Goal: Feedback & Contribution: Contribute content

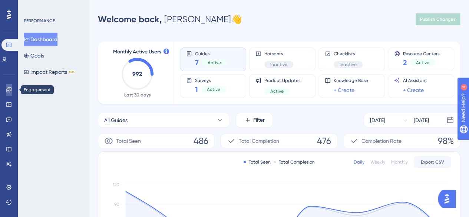
click at [6, 94] on link at bounding box center [9, 90] width 6 height 12
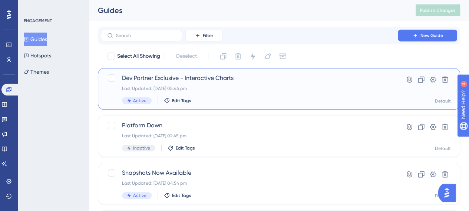
click at [333, 88] on div "Last Updated: 23 Sept 2025 05:44 pm" at bounding box center [249, 89] width 255 height 6
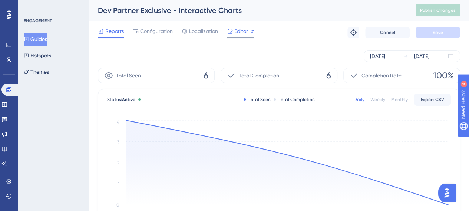
click at [240, 32] on span "Editor" at bounding box center [241, 31] width 14 height 9
click at [47, 40] on button "Guides" at bounding box center [35, 39] width 23 height 13
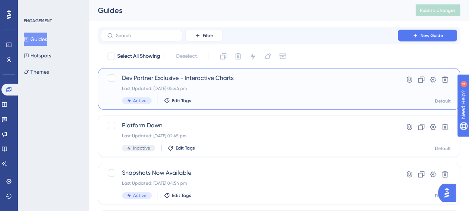
click at [217, 82] on span "Dev Partner Exclusive - Interactive Charts" at bounding box center [249, 78] width 255 height 9
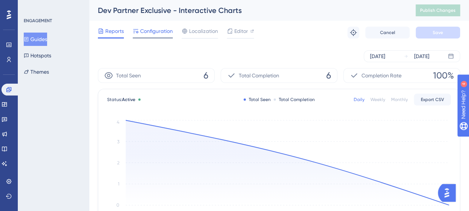
click at [145, 31] on span "Configuration" at bounding box center [156, 31] width 33 height 9
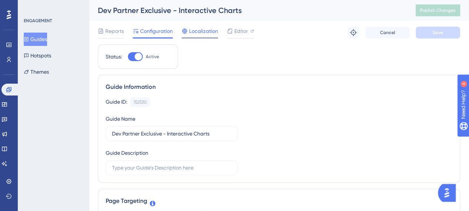
click at [188, 32] on div "Localization" at bounding box center [200, 31] width 36 height 9
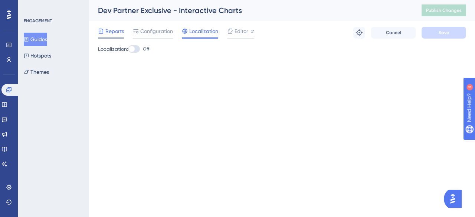
click at [115, 36] on div "Reports" at bounding box center [111, 33] width 26 height 12
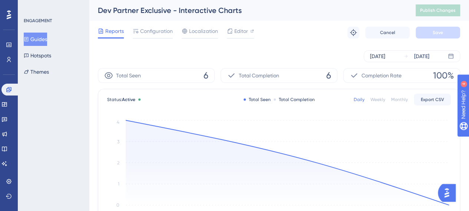
click at [47, 36] on button "Guides" at bounding box center [35, 39] width 23 height 13
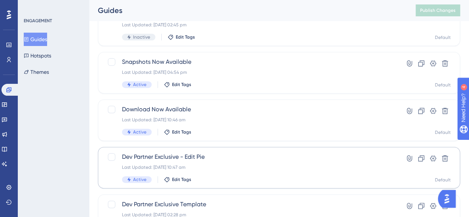
scroll to position [111, 0]
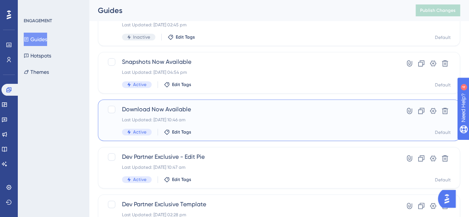
click at [227, 112] on span "Download Now Available" at bounding box center [249, 109] width 255 height 9
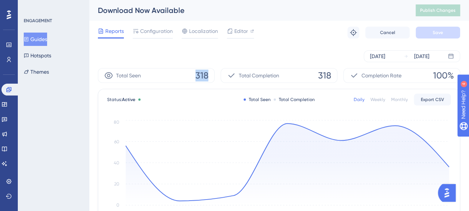
drag, startPoint x: 196, startPoint y: 75, endPoint x: 209, endPoint y: 77, distance: 13.1
click at [209, 77] on span "318" at bounding box center [202, 76] width 13 height 12
click at [385, 58] on div "Sep 19 2025" at bounding box center [377, 56] width 15 height 9
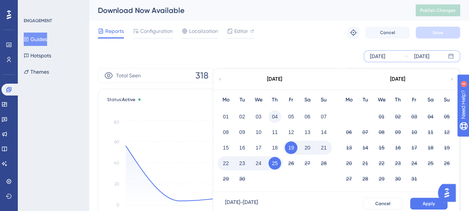
click at [274, 115] on button "04" at bounding box center [275, 117] width 13 height 13
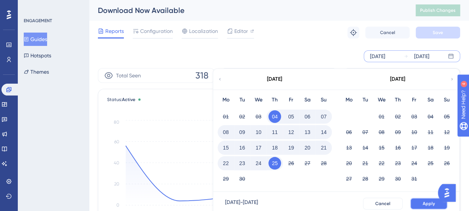
click at [422, 204] on button "Apply" at bounding box center [428, 204] width 37 height 12
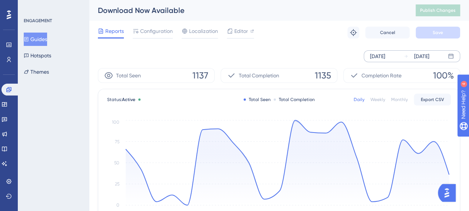
click at [29, 37] on icon at bounding box center [26, 39] width 5 height 5
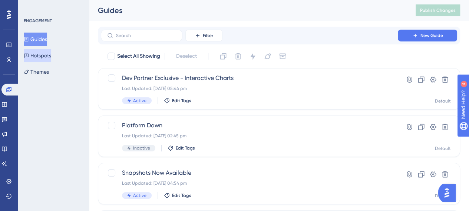
click at [51, 60] on button "Hotspots" at bounding box center [37, 55] width 27 height 13
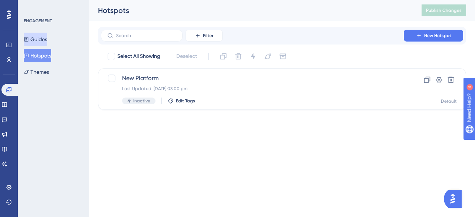
click at [43, 37] on button "Guides" at bounding box center [35, 39] width 23 height 13
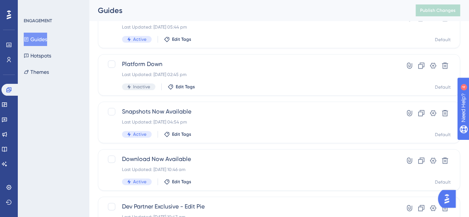
scroll to position [74, 0]
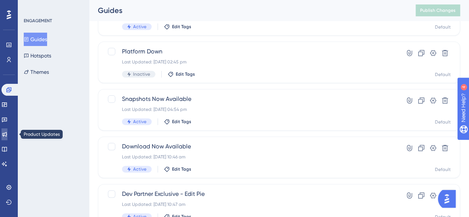
drag, startPoint x: 11, startPoint y: 137, endPoint x: 55, endPoint y: 119, distance: 46.9
click at [7, 137] on icon at bounding box center [4, 134] width 6 height 6
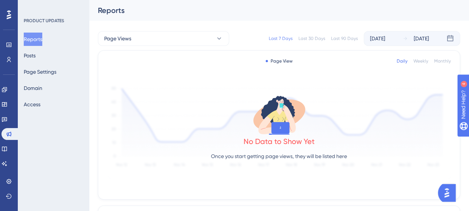
click at [46, 55] on div "Reports Posts Page Settings Domain Access" at bounding box center [54, 72] width 60 height 79
click at [35, 55] on button "Posts" at bounding box center [30, 55] width 12 height 13
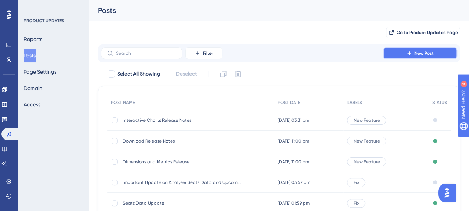
click at [406, 53] on button "New Post" at bounding box center [420, 53] width 74 height 12
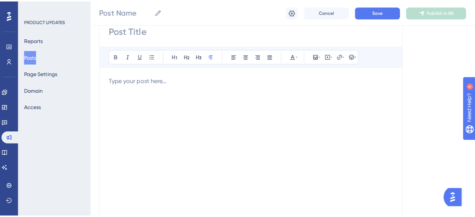
scroll to position [74, 0]
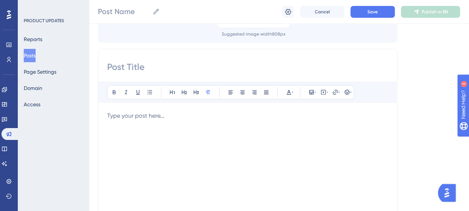
click at [137, 66] on input at bounding box center [247, 67] width 281 height 12
type input "NEW"
click at [31, 57] on button "Posts" at bounding box center [30, 55] width 12 height 13
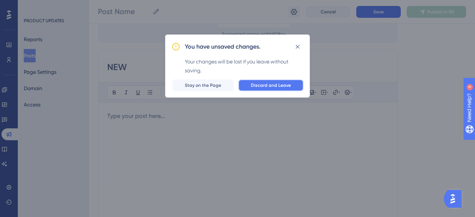
click at [250, 84] on button "Discard and Leave" at bounding box center [270, 85] width 65 height 12
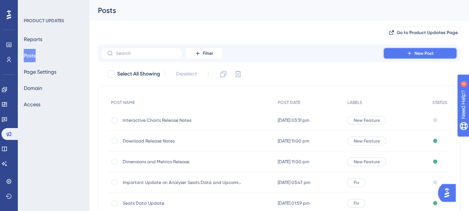
click at [410, 55] on icon at bounding box center [410, 53] width 6 height 6
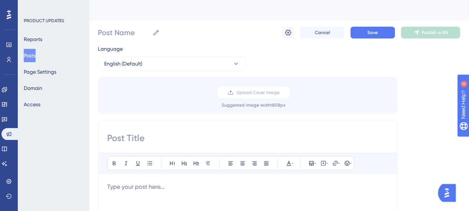
click at [157, 137] on input at bounding box center [247, 138] width 281 height 12
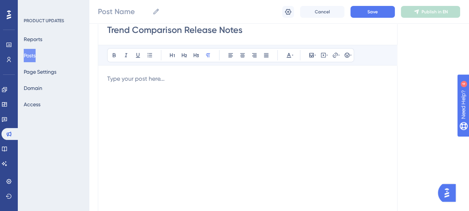
type input "Trend Comparison Release Notes"
click at [163, 93] on div "To enrich screen reader interactions, please activate Accessibility in Grammarl…" at bounding box center [247, 156] width 281 height 163
click at [158, 99] on div "To enrich screen reader interactions, please activate Accessibility in Grammarl…" at bounding box center [247, 156] width 281 height 163
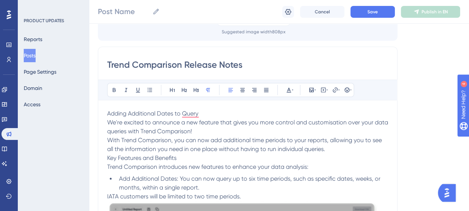
scroll to position [74, 0]
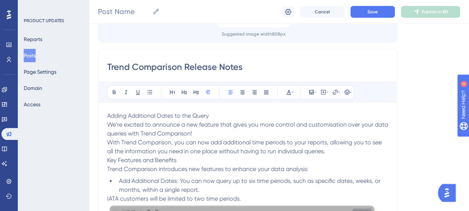
click at [184, 91] on icon at bounding box center [184, 92] width 6 height 6
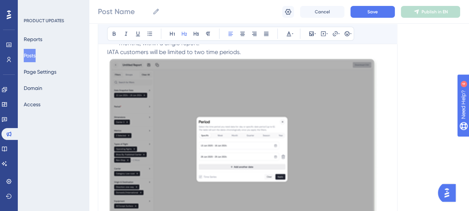
scroll to position [111, 0]
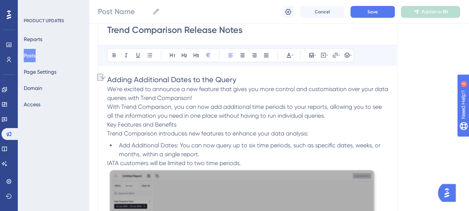
drag, startPoint x: 177, startPoint y: 125, endPoint x: 90, endPoint y: 122, distance: 86.5
click at [194, 56] on icon at bounding box center [196, 55] width 5 height 4
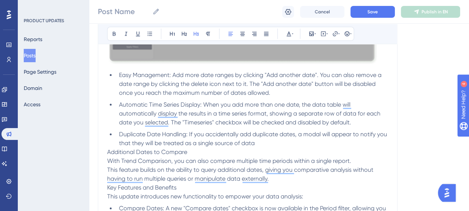
scroll to position [445, 0]
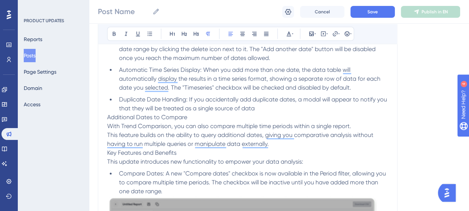
drag, startPoint x: 196, startPoint y: 118, endPoint x: 101, endPoint y: 118, distance: 95.4
drag, startPoint x: 178, startPoint y: 32, endPoint x: 183, endPoint y: 32, distance: 4.5
click at [179, 32] on div "Bold Italic Underline Bullet Point Heading 1 Heading 2 Heading 3 Normal Align L…" at bounding box center [230, 34] width 247 height 14
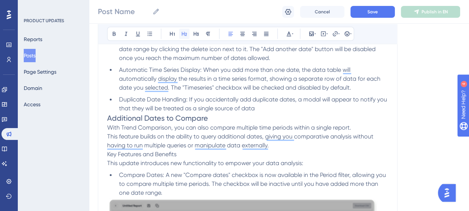
click at [183, 33] on icon at bounding box center [184, 34] width 6 height 6
drag, startPoint x: 108, startPoint y: 154, endPoint x: 177, endPoint y: 156, distance: 69.8
click at [177, 156] on span "Key Features and Benefits" at bounding box center [141, 154] width 69 height 7
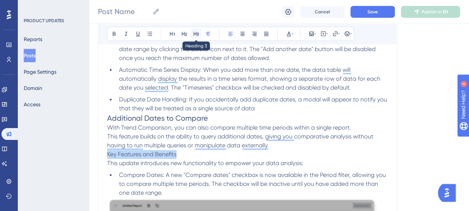
click at [199, 33] on icon at bounding box center [196, 34] width 6 height 6
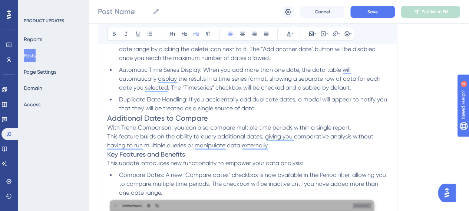
click at [289, 145] on p "This feature builds on the ability to query additional dates, giving you compar…" at bounding box center [247, 141] width 281 height 18
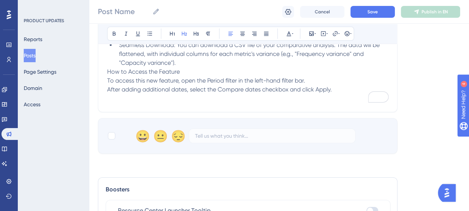
scroll to position [1224, 0]
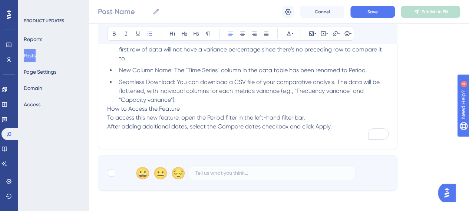
click at [196, 102] on li "Seamless Download: You can download a CSV file of your comparative analysis. Th…" at bounding box center [252, 91] width 272 height 27
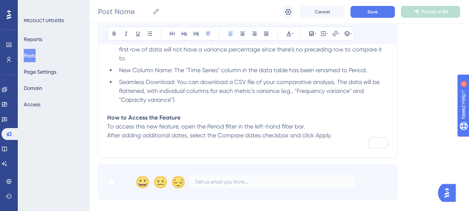
click at [309, 125] on p "To access this new feature, open the Period filter in the left-hand filter bar." at bounding box center [247, 126] width 281 height 9
click at [259, 126] on span "To access this new feature, open the Period filter in the left-hand filter bar." at bounding box center [206, 126] width 198 height 7
click at [257, 126] on span "To access this new feature, open the Period filter in the left-hand filter bar." at bounding box center [206, 126] width 198 height 7
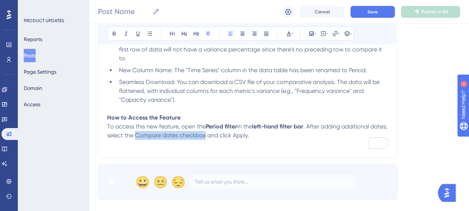
drag, startPoint x: 154, startPoint y: 135, endPoint x: 224, endPoint y: 134, distance: 70.1
click at [224, 134] on span ". After adding additional dates, select the Compare dates checkbox and click Ap…" at bounding box center [248, 131] width 282 height 16
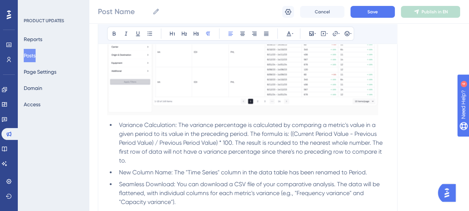
scroll to position [1113, 0]
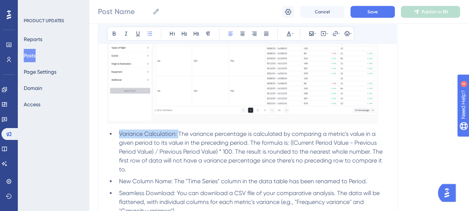
drag, startPoint x: 178, startPoint y: 132, endPoint x: 120, endPoint y: 132, distance: 57.9
click at [120, 132] on span "Variance Calculation: The variance percentage is calculated by comparing a metr…" at bounding box center [251, 152] width 265 height 43
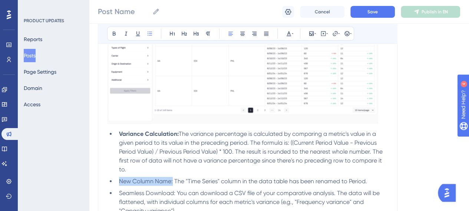
drag, startPoint x: 173, startPoint y: 181, endPoint x: 115, endPoint y: 183, distance: 57.1
click at [118, 181] on li "New Column Name: The "Time Series" column in the data table has been renamed to…" at bounding box center [252, 181] width 272 height 9
drag, startPoint x: 176, startPoint y: 193, endPoint x: 118, endPoint y: 196, distance: 58.0
click at [118, 196] on li "Seamless Download: You can download a CSV file of your comparative analysis. Th…" at bounding box center [252, 202] width 272 height 27
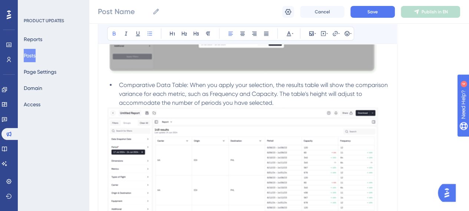
scroll to position [965, 0]
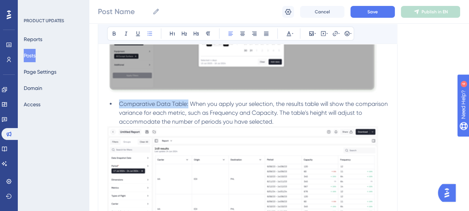
drag, startPoint x: 188, startPoint y: 104, endPoint x: 117, endPoint y: 107, distance: 70.6
click at [117, 107] on li "Comparative Data Table: When you apply your selection, the results table will s…" at bounding box center [252, 113] width 272 height 27
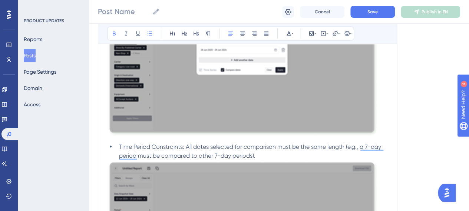
scroll to position [705, 0]
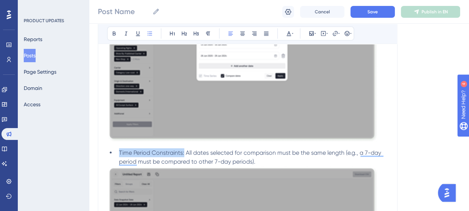
drag, startPoint x: 184, startPoint y: 152, endPoint x: 114, endPoint y: 157, distance: 71.0
click at [115, 155] on ul "Time Period Constraints: All dates selected for comparison must be the same len…" at bounding box center [247, 158] width 281 height 18
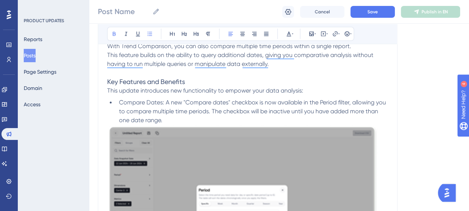
scroll to position [519, 0]
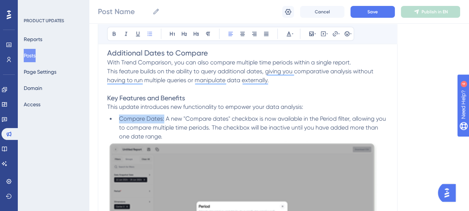
drag, startPoint x: 163, startPoint y: 119, endPoint x: 118, endPoint y: 120, distance: 44.9
click at [118, 120] on li "Compare Dates: A new "Compare dates" checkbox is now available in the Period fi…" at bounding box center [252, 128] width 272 height 27
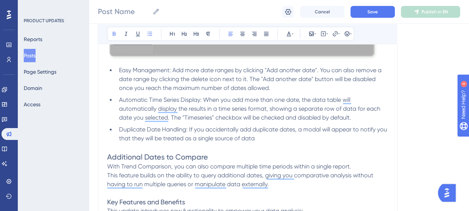
scroll to position [408, 0]
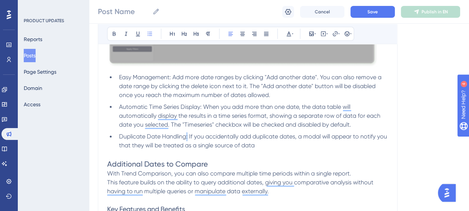
click at [188, 138] on span "Duplicate Date Handling: If you accidentally add duplicate dates, a modal will …" at bounding box center [254, 141] width 270 height 16
click at [187, 138] on span "Duplicate Date Handling: If you accidentally add duplicate dates, a modal will …" at bounding box center [254, 141] width 270 height 16
drag, startPoint x: 187, startPoint y: 136, endPoint x: 120, endPoint y: 134, distance: 67.2
click at [120, 134] on span "Duplicate Date Handling: If you accidentally add duplicate dates, a modal will …" at bounding box center [254, 141] width 270 height 16
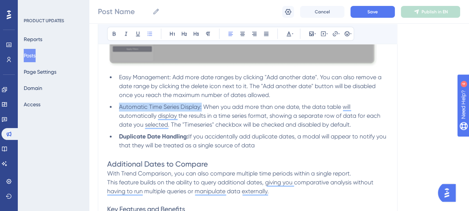
drag, startPoint x: 202, startPoint y: 108, endPoint x: 120, endPoint y: 109, distance: 82.0
click at [120, 109] on span "Automatic Time Series Display: When you add more than one date, the data table …" at bounding box center [250, 116] width 263 height 25
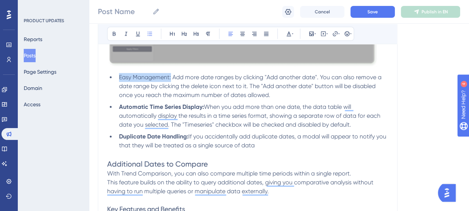
drag, startPoint x: 171, startPoint y: 77, endPoint x: 122, endPoint y: 84, distance: 49.5
click at [120, 80] on span "Easy Management: Add more date ranges by clicking "Add another date". You can a…" at bounding box center [251, 86] width 264 height 25
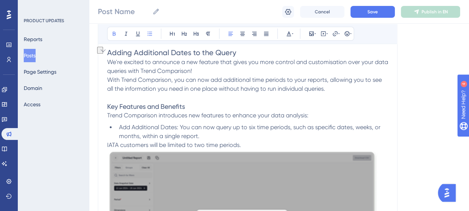
scroll to position [111, 0]
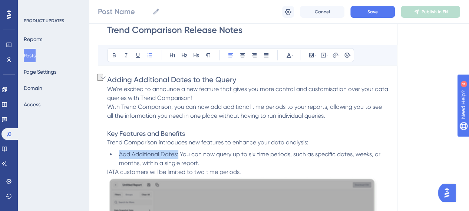
drag, startPoint x: 179, startPoint y: 154, endPoint x: 119, endPoint y: 152, distance: 60.1
click at [119, 152] on li "Add Additional Dates: You can now query up to six time periods, such as specifi…" at bounding box center [252, 159] width 272 height 18
click at [210, 163] on li "Add Additional Dates: You can now query up to six time periods, such as specifi…" at bounding box center [252, 159] width 272 height 18
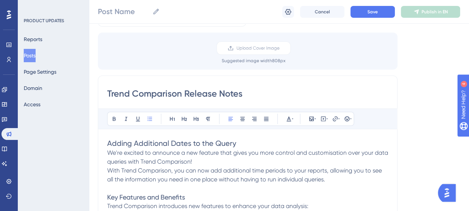
scroll to position [37, 0]
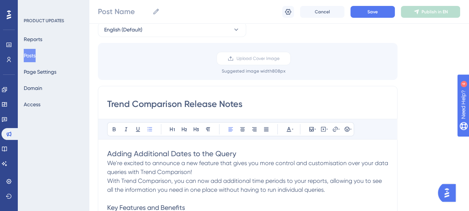
click at [243, 171] on p "We're excited to announce a new feature that gives you more control and customi…" at bounding box center [247, 168] width 281 height 18
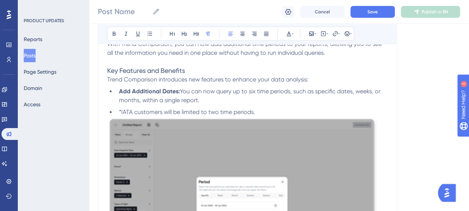
scroll to position [111, 0]
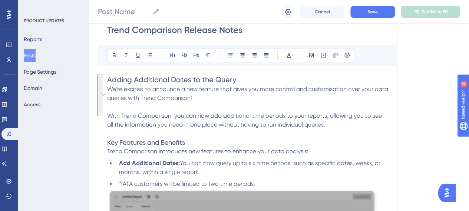
drag, startPoint x: 330, startPoint y: 124, endPoint x: 105, endPoint y: 85, distance: 227.9
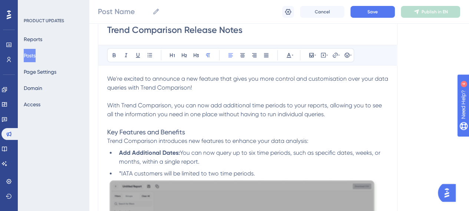
click at [173, 96] on p "We're excited to announce a new feature that gives you more control and customi…" at bounding box center [247, 97] width 281 height 45
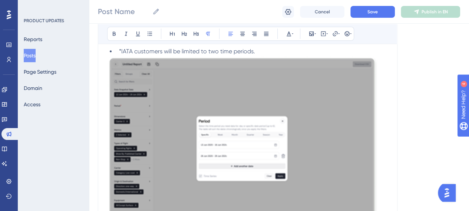
scroll to position [260, 0]
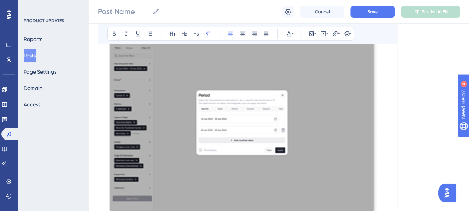
click at [252, 103] on img "To enrich screen reader interactions, please activate Accessibility in Grammarl…" at bounding box center [242, 123] width 271 height 187
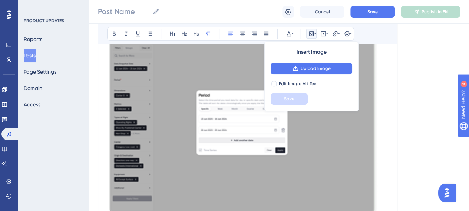
scroll to position [261, 0]
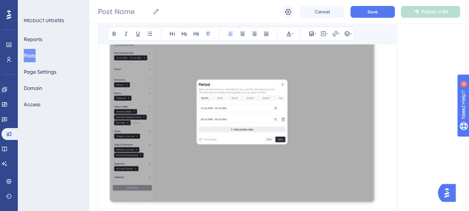
scroll to position [224, 0]
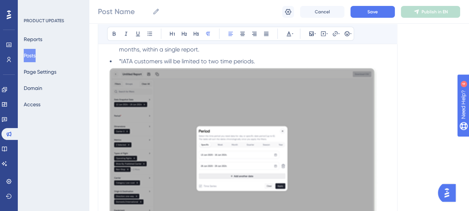
click at [348, 119] on img "To enrich screen reader interactions, please activate Accessibility in Grammarl…" at bounding box center [242, 159] width 271 height 187
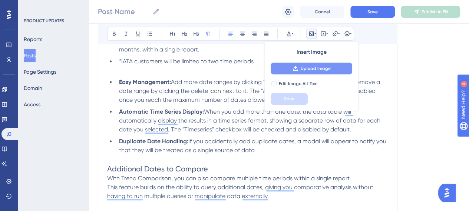
click at [329, 67] on span "Upload Image" at bounding box center [316, 69] width 30 height 6
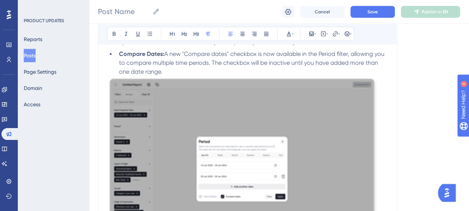
scroll to position [632, 0]
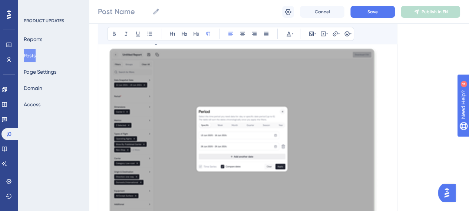
click at [309, 134] on img "To enrich screen reader interactions, please activate Accessibility in Grammarl…" at bounding box center [242, 139] width 271 height 187
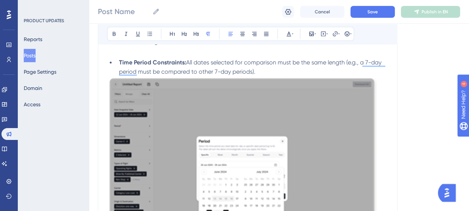
click at [172, 52] on p "To enrich screen reader interactions, please activate Accessibility in Grammarl…" at bounding box center [247, 50] width 281 height 9
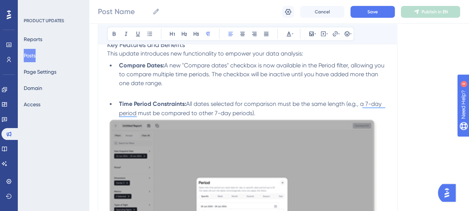
scroll to position [558, 0]
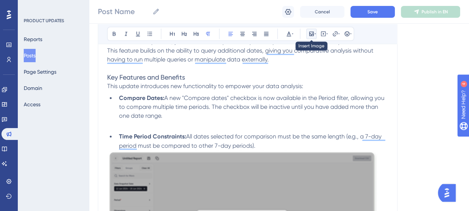
click at [315, 32] on icon at bounding box center [315, 34] width 1 height 6
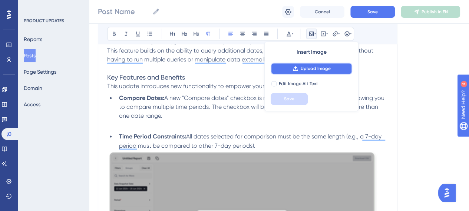
click at [314, 69] on span "Upload Image" at bounding box center [316, 69] width 30 height 6
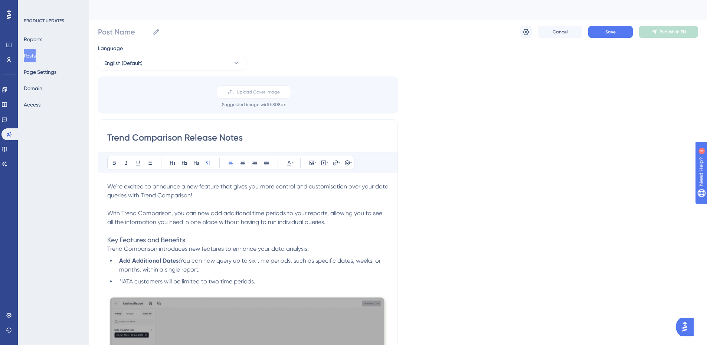
scroll to position [0, 0]
click at [475, 36] on button "Save" at bounding box center [610, 33] width 45 height 12
click at [229, 12] on icon at bounding box center [229, 13] width 7 height 7
click at [273, 134] on input "Trend Comparison Release Notes" at bounding box center [247, 138] width 281 height 12
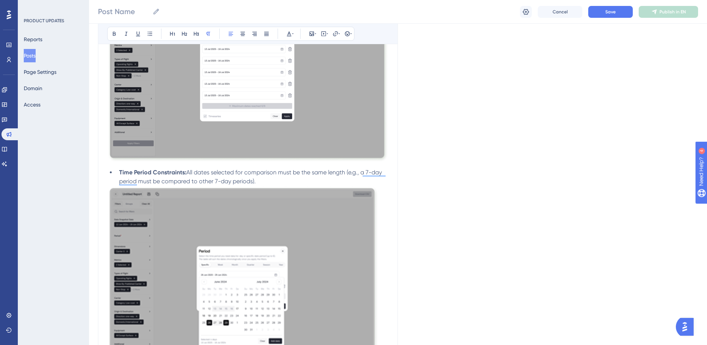
scroll to position [608, 0]
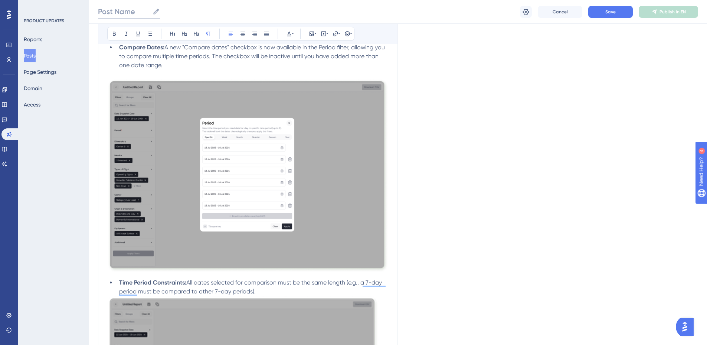
click at [132, 9] on input "Post Name" at bounding box center [124, 11] width 52 height 10
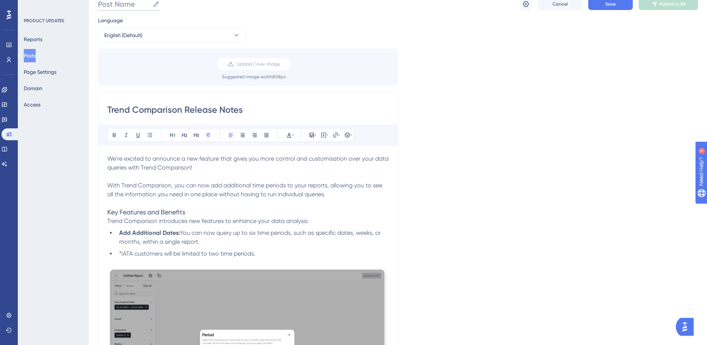
scroll to position [0, 0]
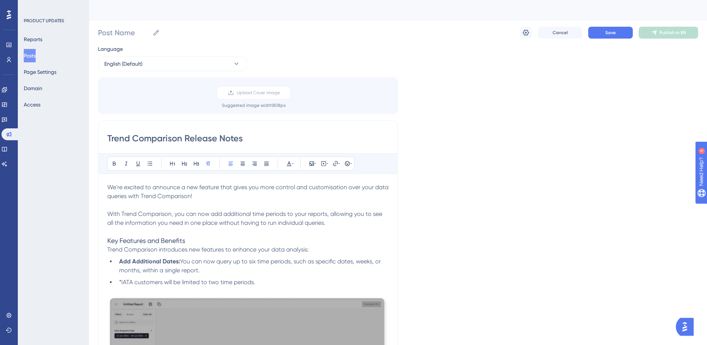
drag, startPoint x: 246, startPoint y: 140, endPoint x: 93, endPoint y: 137, distance: 153.3
click at [118, 32] on input "Post Name" at bounding box center [124, 32] width 52 height 10
paste input "Trend Comparison Release Notes"
type input "Trend Comparison Release Notes"
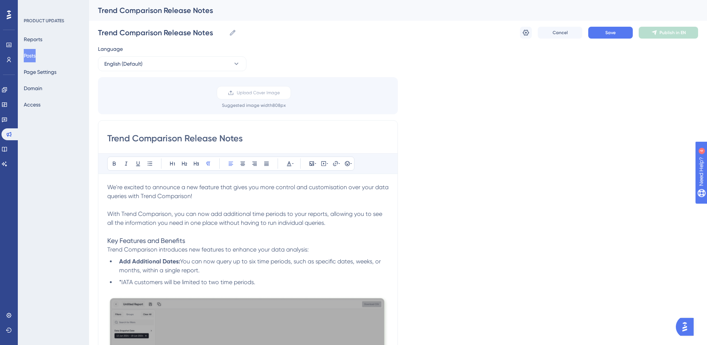
drag, startPoint x: 450, startPoint y: 59, endPoint x: 440, endPoint y: 65, distance: 12.4
click at [6, 121] on link at bounding box center [4, 120] width 6 height 12
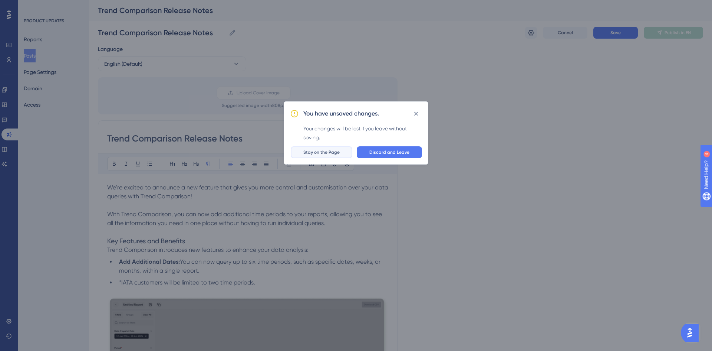
click at [332, 153] on span "Stay on the Page" at bounding box center [321, 152] width 36 height 6
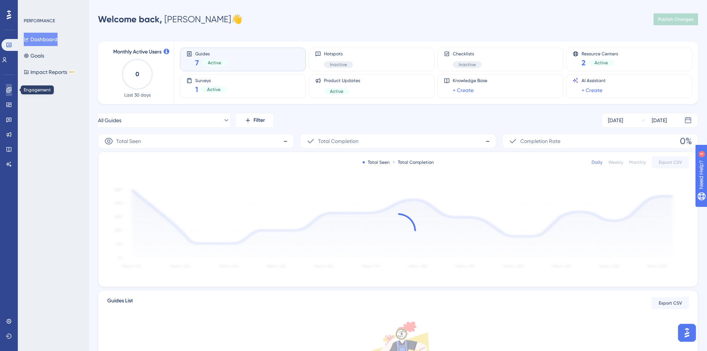
click at [9, 88] on icon at bounding box center [9, 90] width 6 height 6
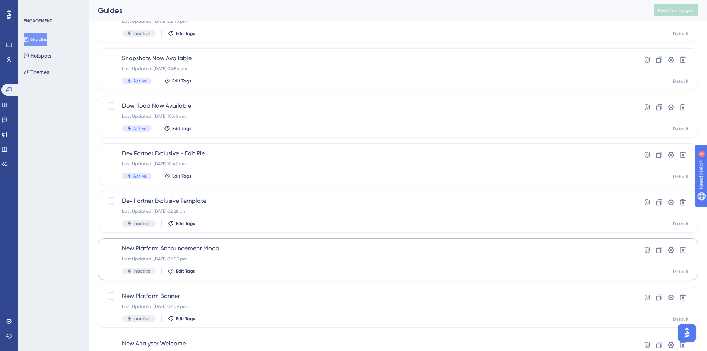
scroll to position [225, 0]
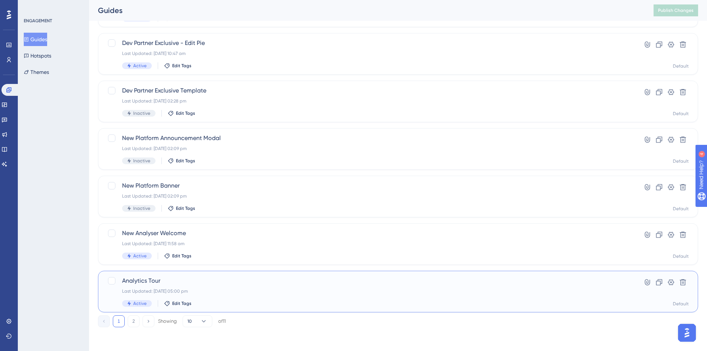
click at [279, 289] on div "Last Updated: 07 May 2025 05:00 pm" at bounding box center [368, 291] width 492 height 6
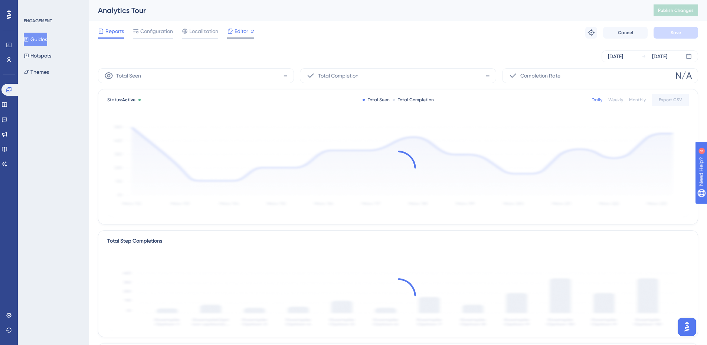
click at [242, 32] on span "Editor" at bounding box center [241, 31] width 14 height 9
click at [46, 39] on button "Guides" at bounding box center [35, 39] width 23 height 13
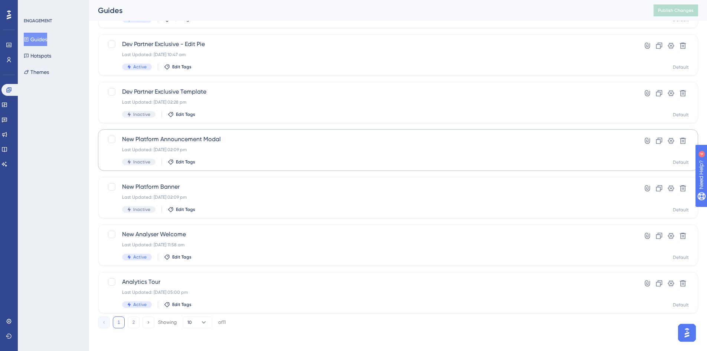
scroll to position [225, 0]
click at [135, 319] on button "2" at bounding box center [134, 321] width 12 height 12
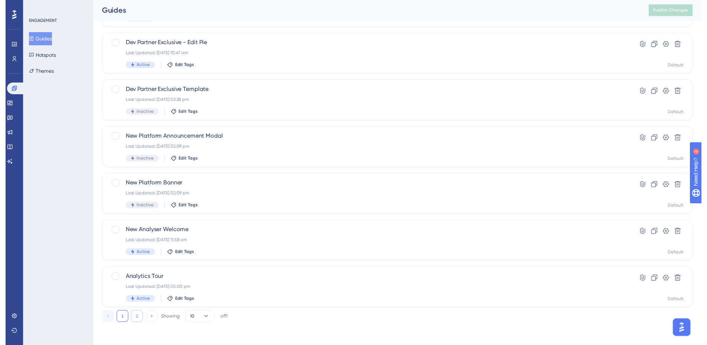
scroll to position [0, 0]
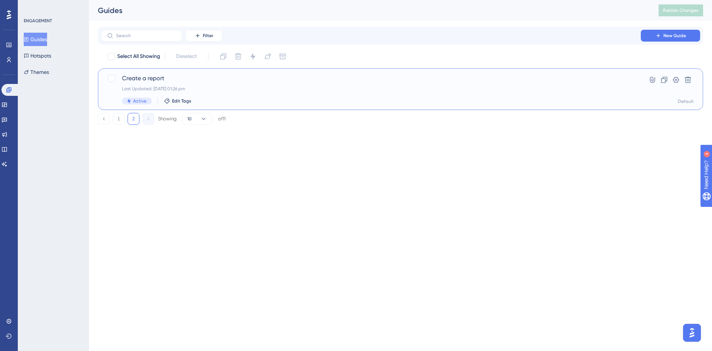
click at [183, 83] on div "Create a report Last Updated: 14 Aug 2025 01:26 pm Active Edit Tags" at bounding box center [371, 89] width 498 height 30
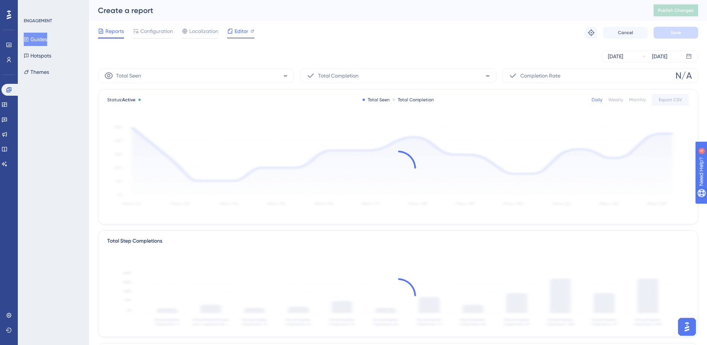
click at [242, 31] on span "Editor" at bounding box center [241, 31] width 14 height 9
click at [37, 39] on button "Guides" at bounding box center [35, 39] width 23 height 13
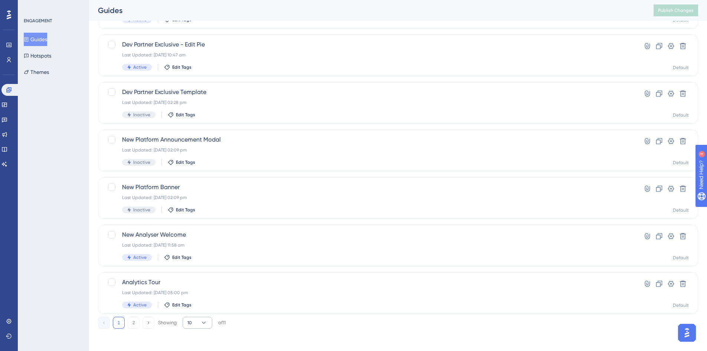
scroll to position [220, 0]
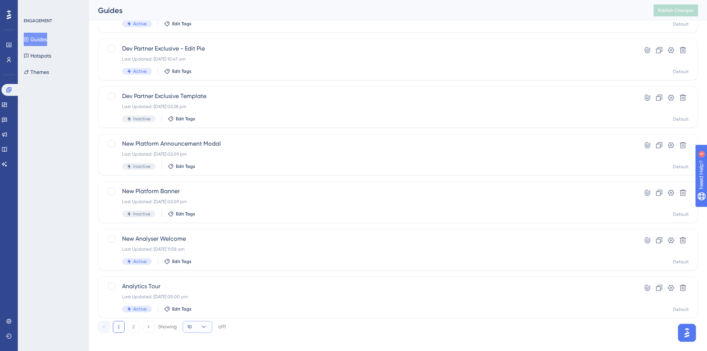
click at [206, 326] on icon at bounding box center [203, 326] width 7 height 7
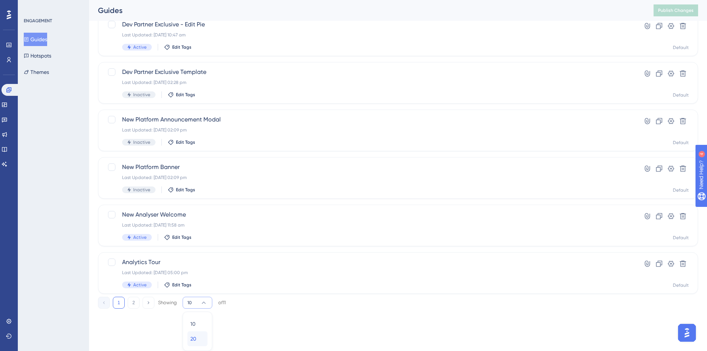
click at [203, 336] on div "20 20" at bounding box center [197, 338] width 14 height 15
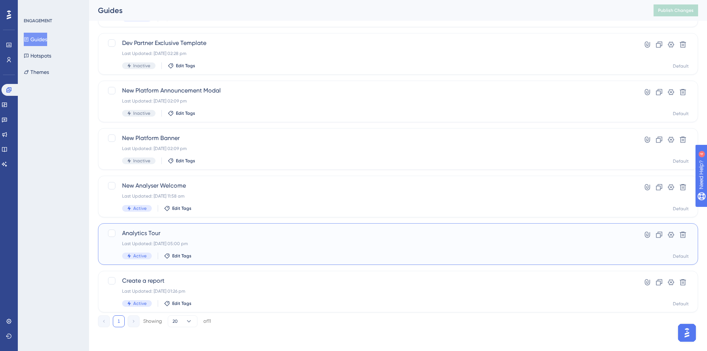
click at [215, 236] on span "Analytics Tour" at bounding box center [368, 233] width 492 height 9
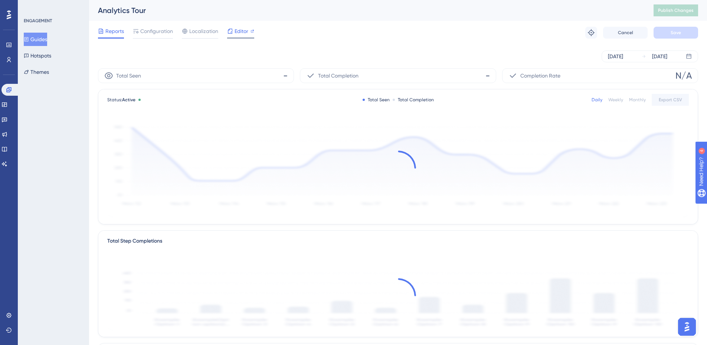
click at [241, 33] on span "Editor" at bounding box center [241, 31] width 14 height 9
click at [120, 7] on div "Analytics Tour" at bounding box center [366, 10] width 537 height 10
click at [144, 31] on span "Configuration" at bounding box center [156, 31] width 33 height 9
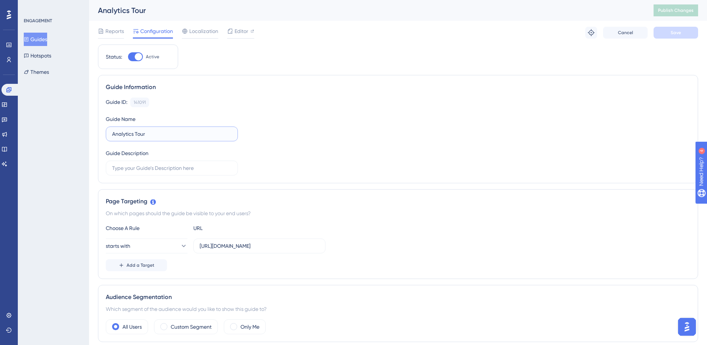
drag, startPoint x: 134, startPoint y: 135, endPoint x: 94, endPoint y: 137, distance: 39.7
type input "Report Results Tour"
click at [342, 103] on div "Guide ID: 141091 Copy" at bounding box center [398, 103] width 584 height 10
click at [665, 34] on button "Save" at bounding box center [675, 33] width 45 height 12
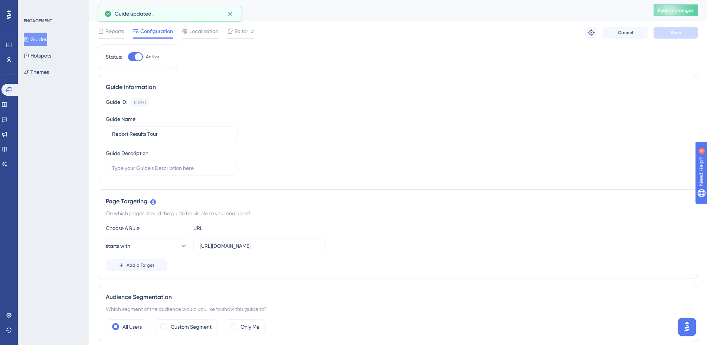
click at [47, 40] on button "Guides" at bounding box center [35, 39] width 23 height 13
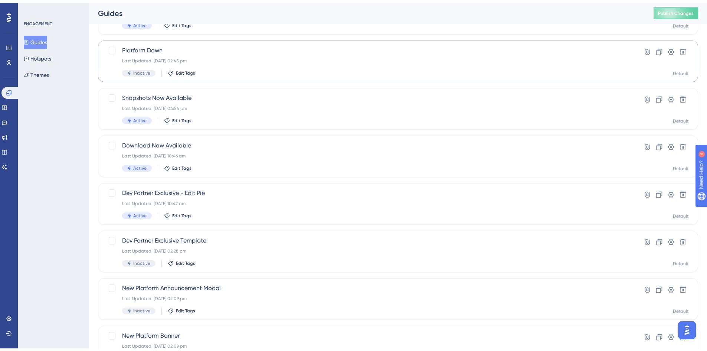
scroll to position [225, 0]
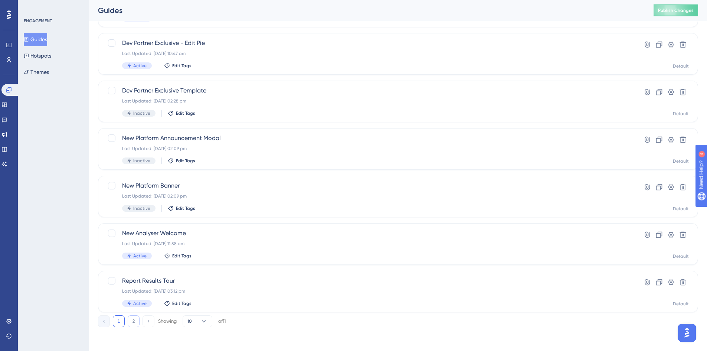
click at [133, 324] on button "2" at bounding box center [134, 321] width 12 height 12
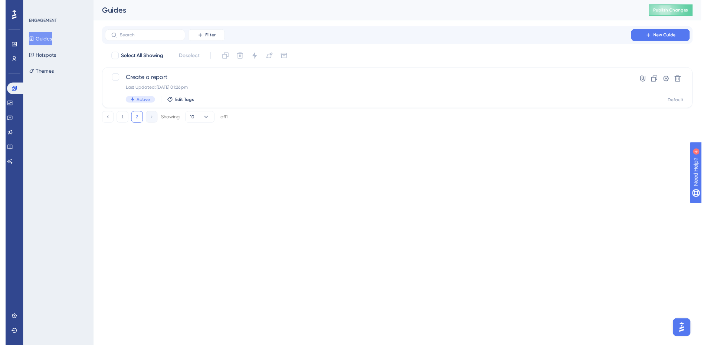
scroll to position [0, 0]
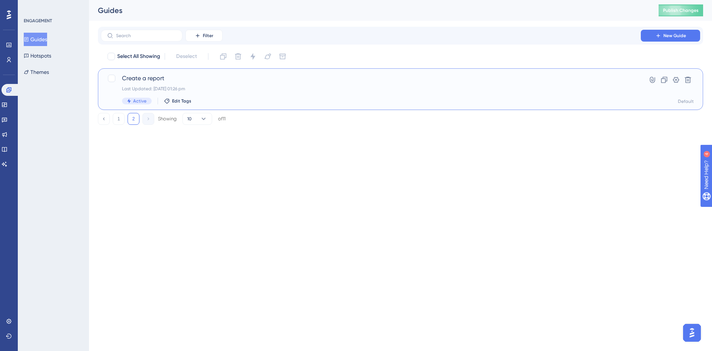
click at [241, 90] on div "Last Updated: 14 Aug 2025 01:26 pm" at bounding box center [371, 89] width 498 height 6
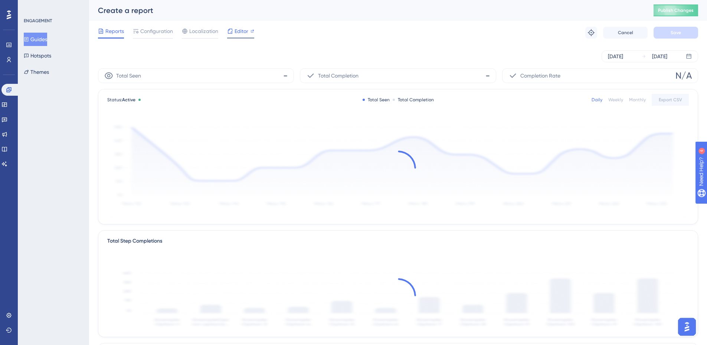
click at [239, 32] on span "Editor" at bounding box center [241, 31] width 14 height 9
click at [42, 37] on button "Guides" at bounding box center [35, 39] width 23 height 13
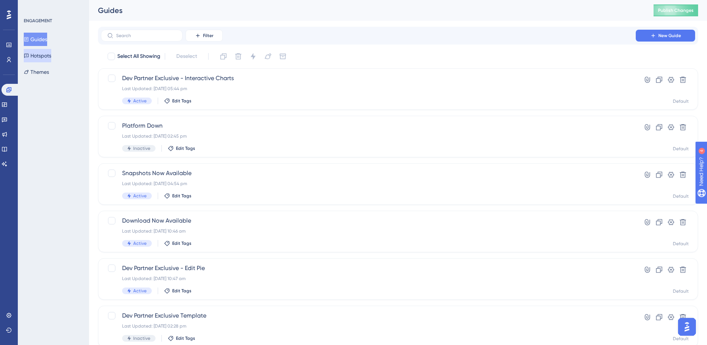
click at [43, 59] on button "Hotspots" at bounding box center [37, 55] width 27 height 13
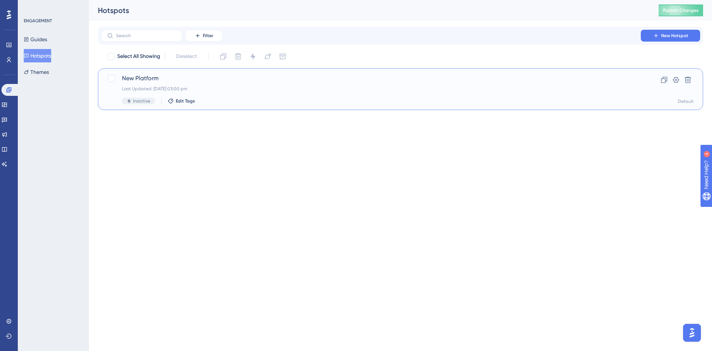
click at [174, 76] on span "New Platform" at bounding box center [371, 78] width 498 height 9
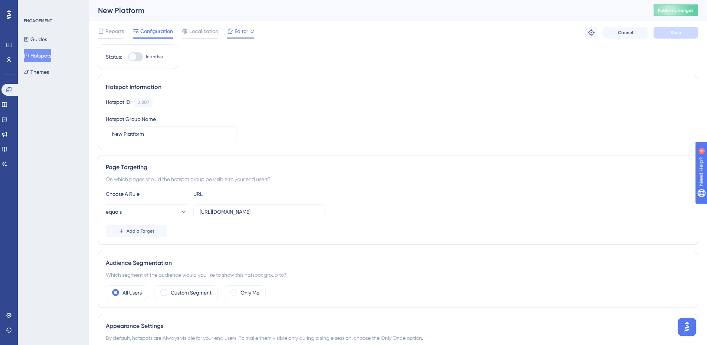
click at [238, 32] on span "Editor" at bounding box center [241, 31] width 14 height 9
click at [198, 31] on span "Localization" at bounding box center [203, 31] width 29 height 9
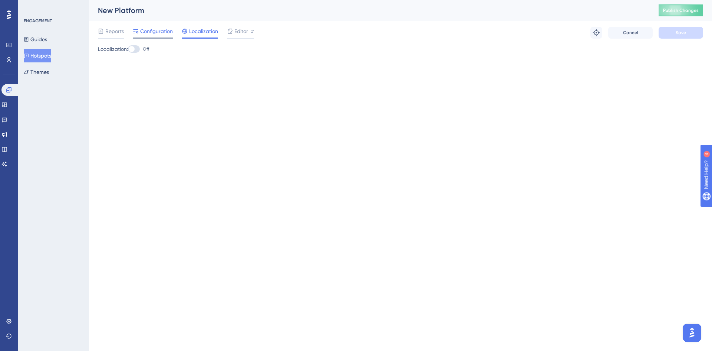
click at [152, 32] on span "Configuration" at bounding box center [156, 31] width 33 height 9
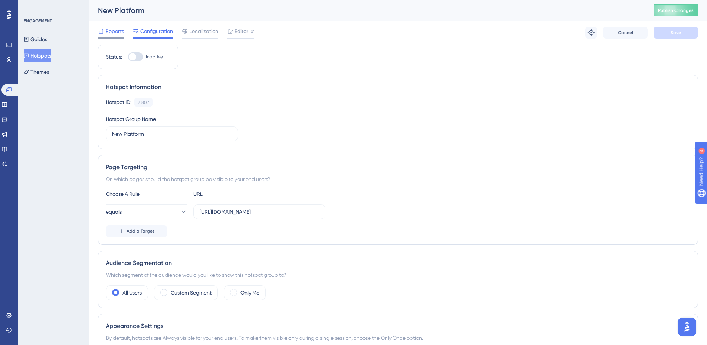
click at [117, 35] on span "Reports" at bounding box center [114, 31] width 19 height 9
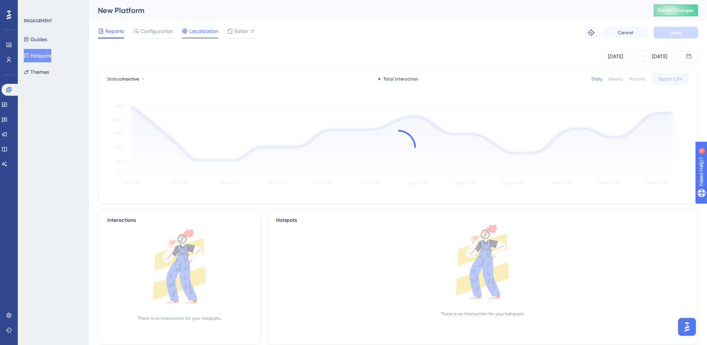
click at [186, 35] on div at bounding box center [185, 31] width 6 height 9
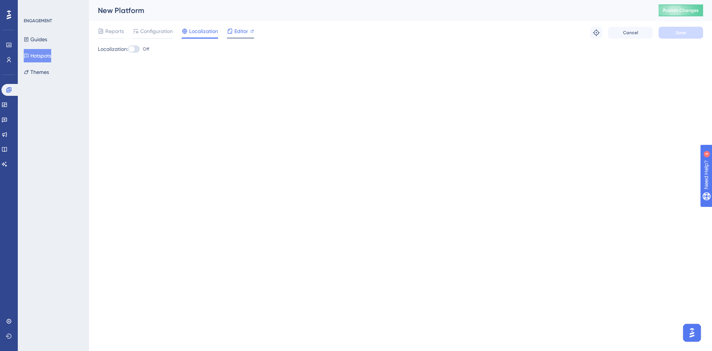
click at [229, 31] on icon at bounding box center [230, 31] width 6 height 6
click at [235, 32] on span "Editor" at bounding box center [241, 31] width 14 height 9
click at [102, 33] on icon at bounding box center [101, 31] width 6 height 6
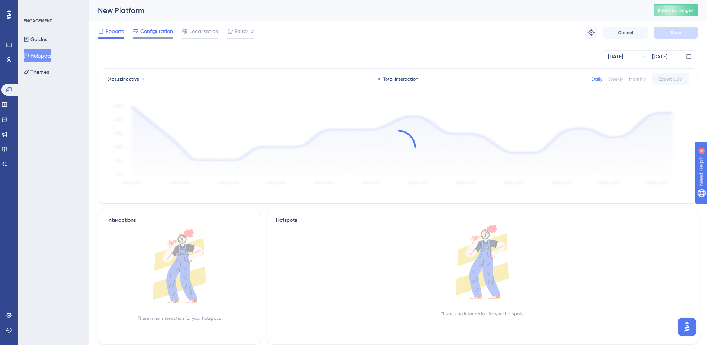
click at [161, 29] on span "Configuration" at bounding box center [156, 31] width 33 height 9
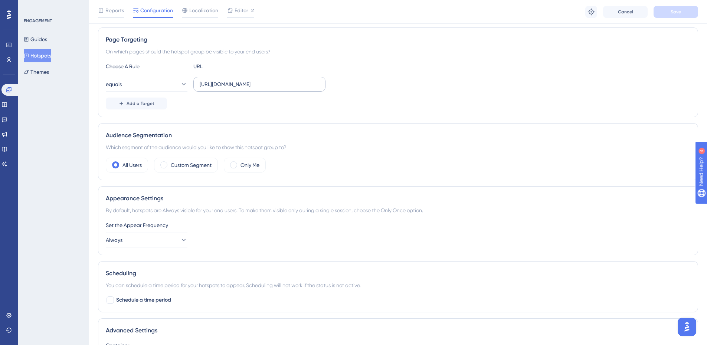
scroll to position [111, 0]
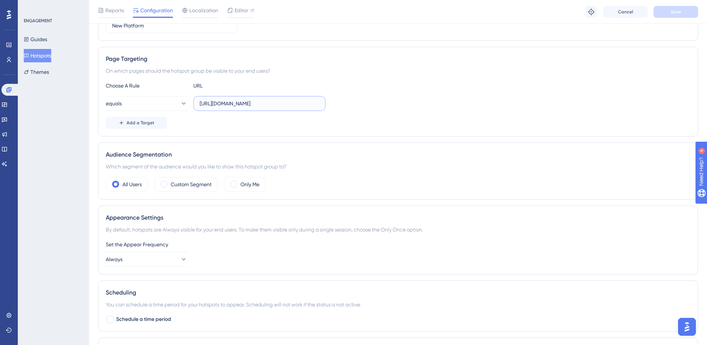
click at [281, 104] on input "https://analytics.oag.com/analyser-client/modules" at bounding box center [259, 103] width 119 height 8
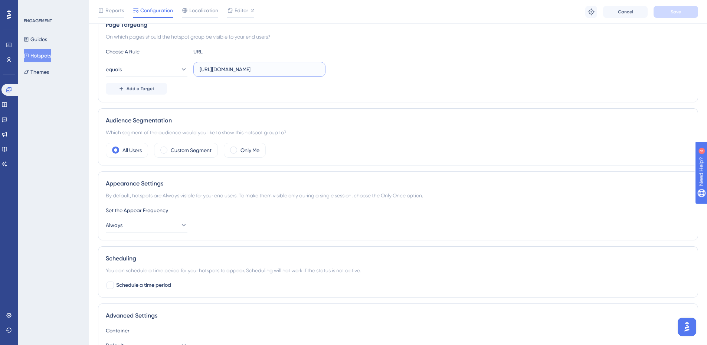
scroll to position [225, 0]
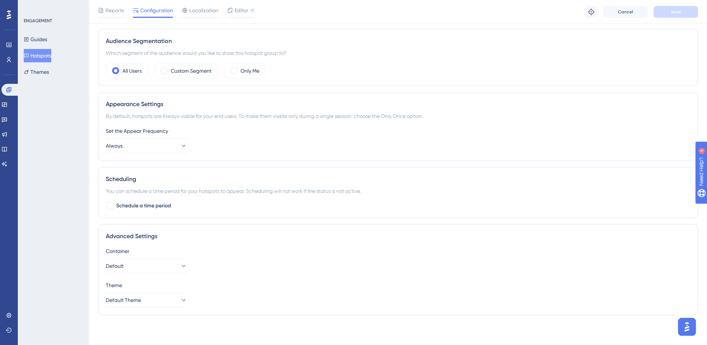
click at [35, 52] on button "Hotspots" at bounding box center [37, 55] width 27 height 13
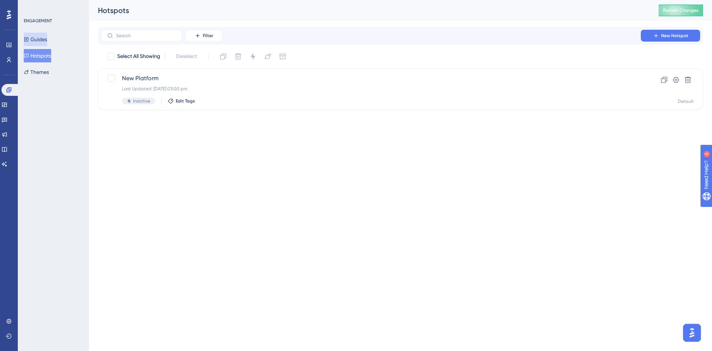
click at [47, 38] on button "Guides" at bounding box center [35, 39] width 23 height 13
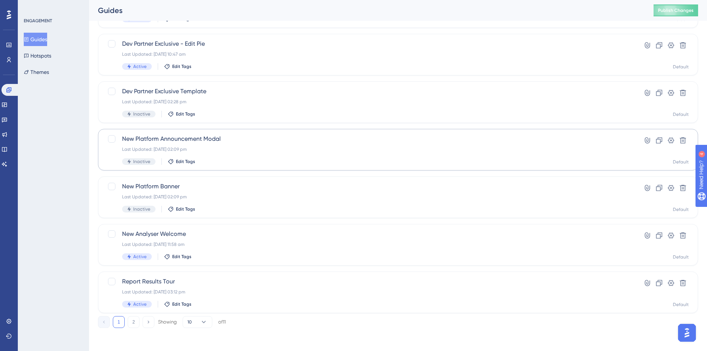
scroll to position [225, 0]
click at [208, 320] on button "10" at bounding box center [198, 321] width 30 height 12
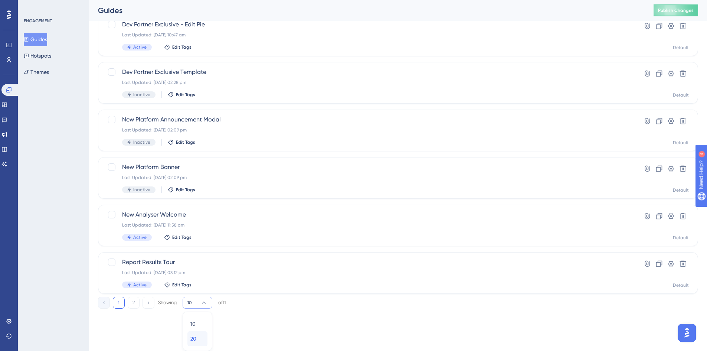
click at [204, 336] on div "20 20" at bounding box center [197, 338] width 14 height 15
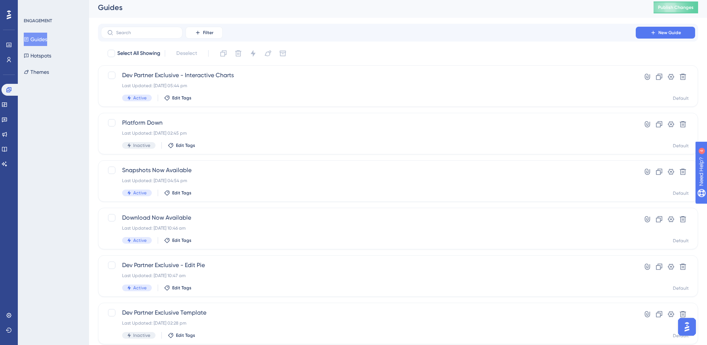
scroll to position [0, 0]
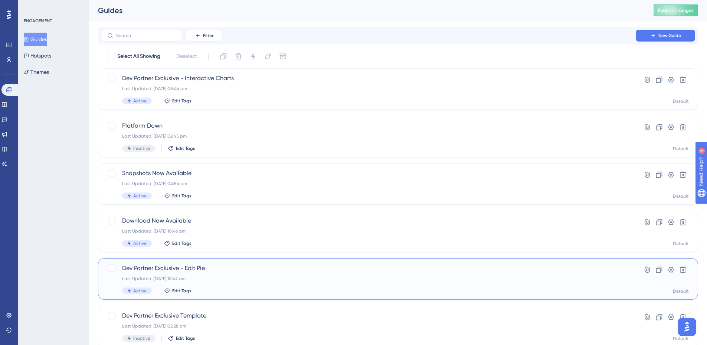
click at [203, 266] on span "Dev Partner Exclusive - Edit Pie" at bounding box center [368, 268] width 492 height 9
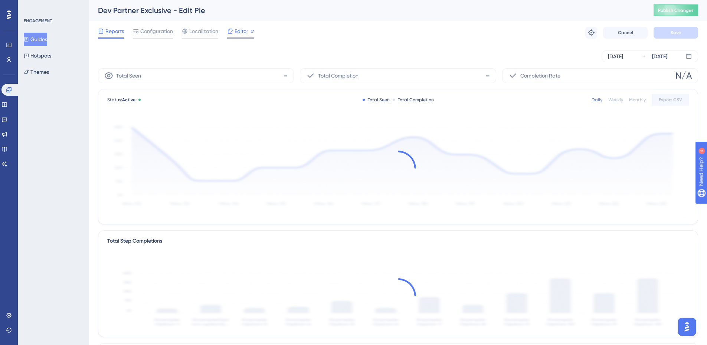
click at [237, 28] on span "Editor" at bounding box center [241, 31] width 14 height 9
click at [40, 42] on button "Guides" at bounding box center [35, 39] width 23 height 13
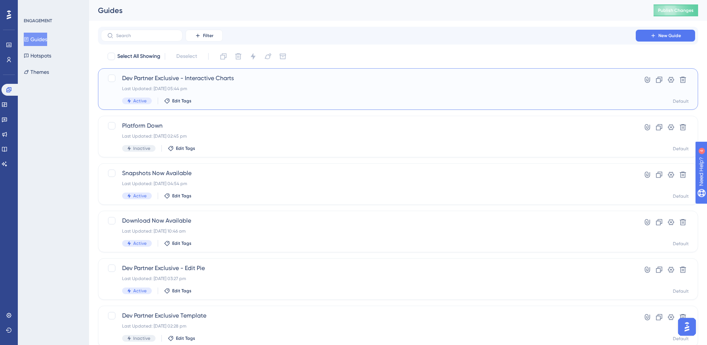
click at [254, 82] on span "Dev Partner Exclusive - Interactive Charts" at bounding box center [368, 78] width 492 height 9
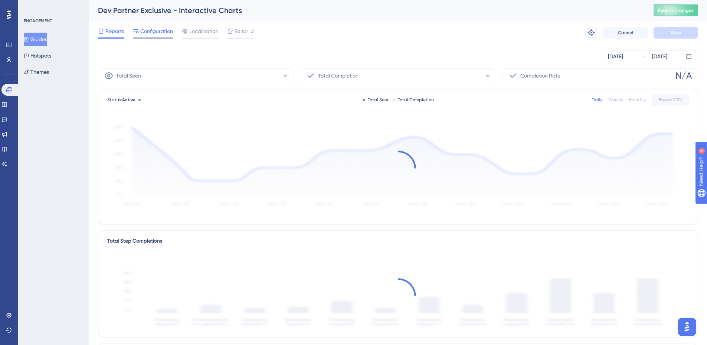
click at [163, 30] on span "Configuration" at bounding box center [156, 31] width 33 height 9
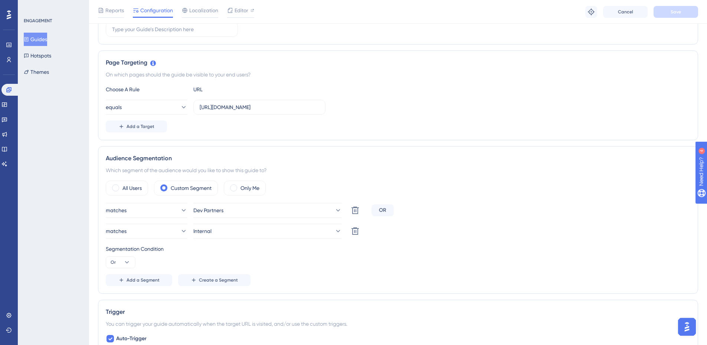
scroll to position [260, 0]
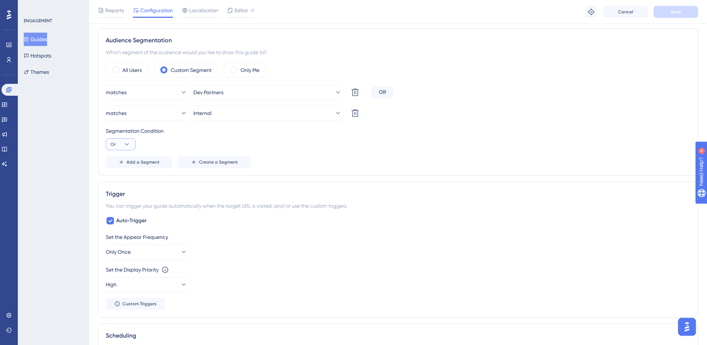
click at [127, 142] on icon at bounding box center [126, 144] width 7 height 7
click at [367, 150] on div "Segmentation Condition Or And And Or Or" at bounding box center [398, 139] width 584 height 24
click at [180, 89] on icon at bounding box center [183, 92] width 7 height 7
click at [178, 89] on icon at bounding box center [177, 92] width 7 height 7
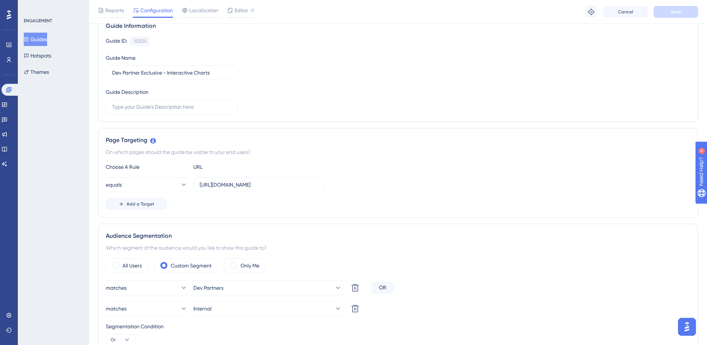
scroll to position [0, 0]
